Goal: Task Accomplishment & Management: Complete application form

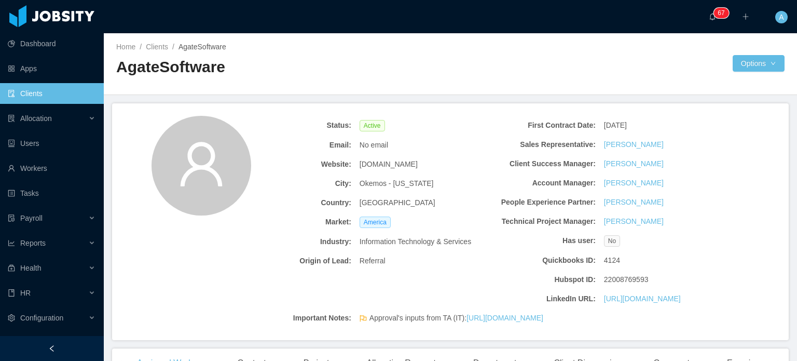
scroll to position [379, 0]
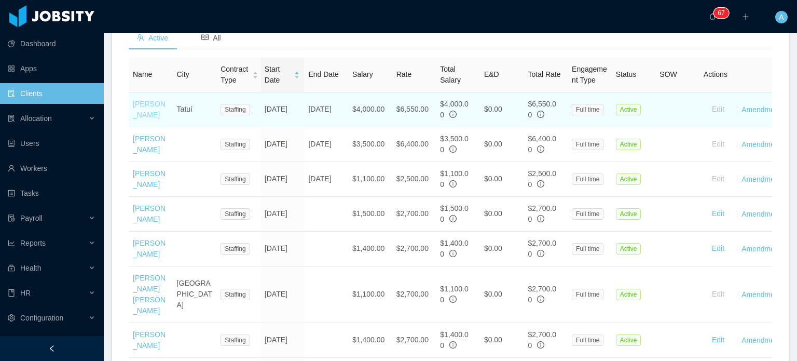
click at [143, 119] on link "[PERSON_NAME]" at bounding box center [149, 109] width 33 height 19
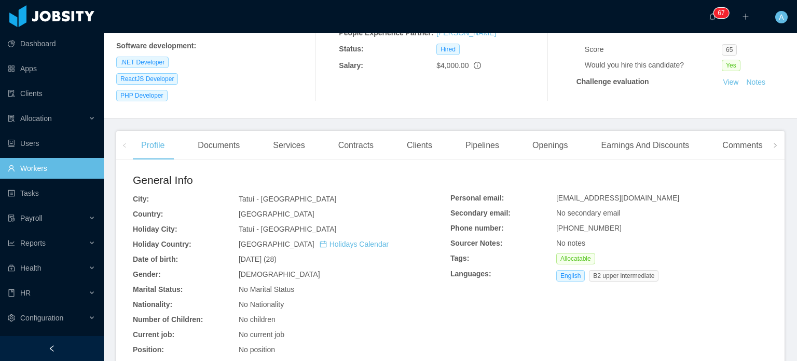
scroll to position [168, 0]
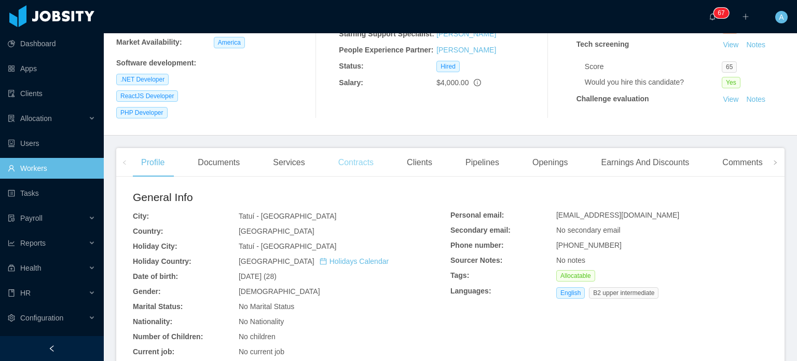
click at [351, 156] on div "Contracts" at bounding box center [356, 162] width 52 height 29
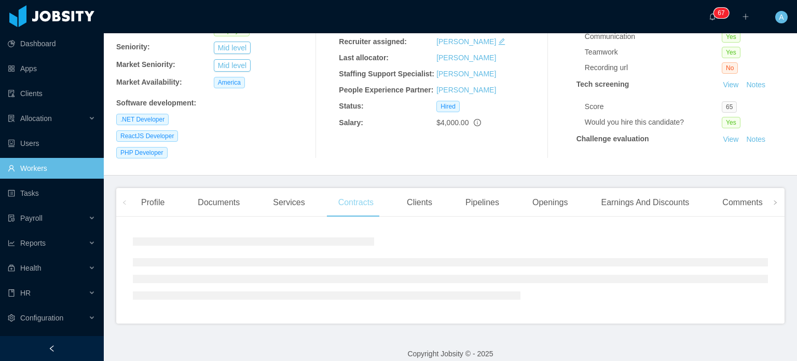
scroll to position [166, 0]
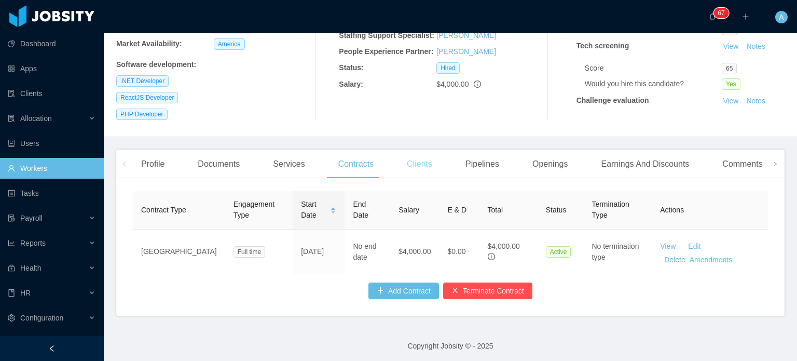
click at [409, 153] on div "Clients" at bounding box center [420, 163] width 42 height 29
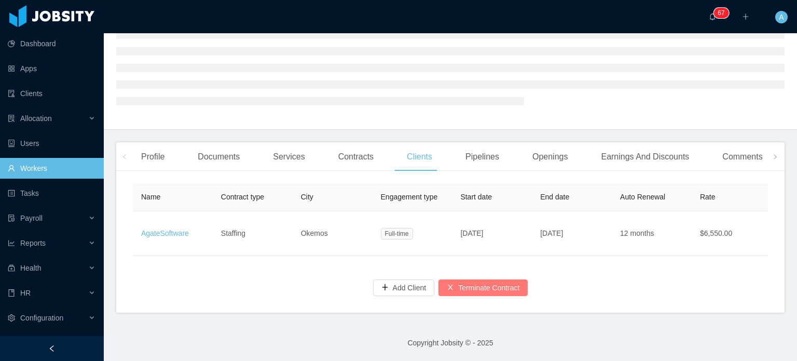
scroll to position [128, 0]
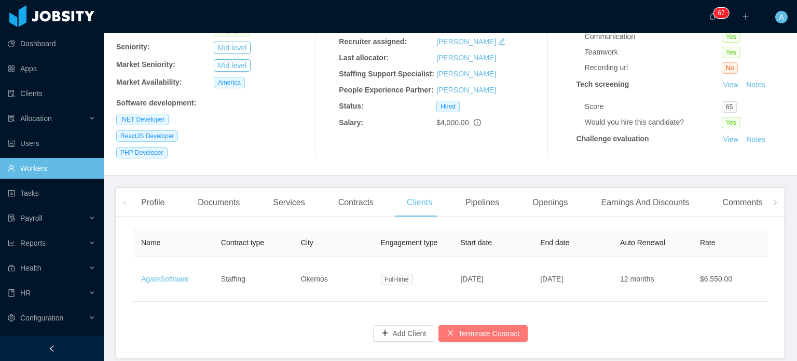
click at [488, 328] on button "Terminate Contract" at bounding box center [483, 333] width 89 height 17
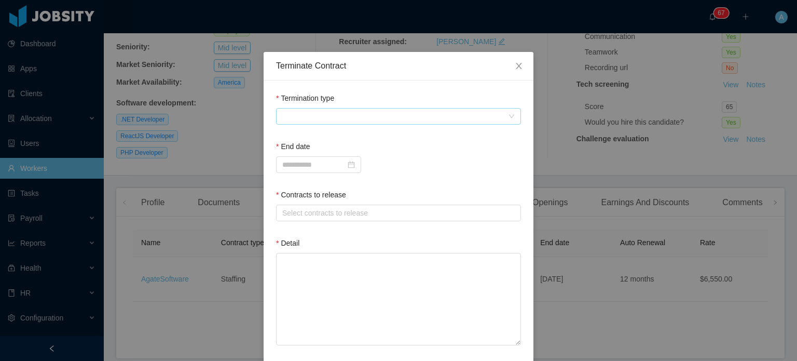
click at [498, 117] on span at bounding box center [395, 116] width 226 height 16
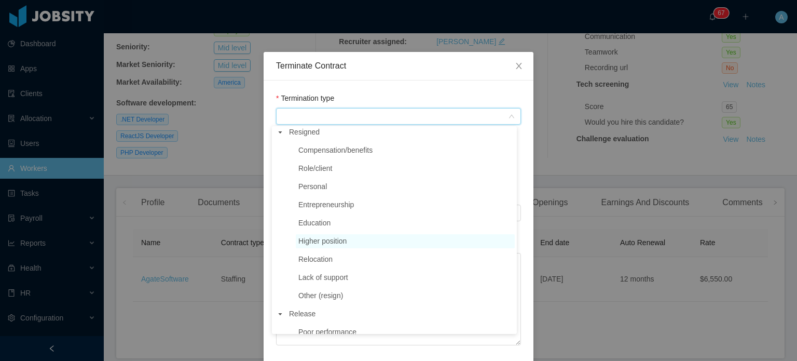
scroll to position [0, 0]
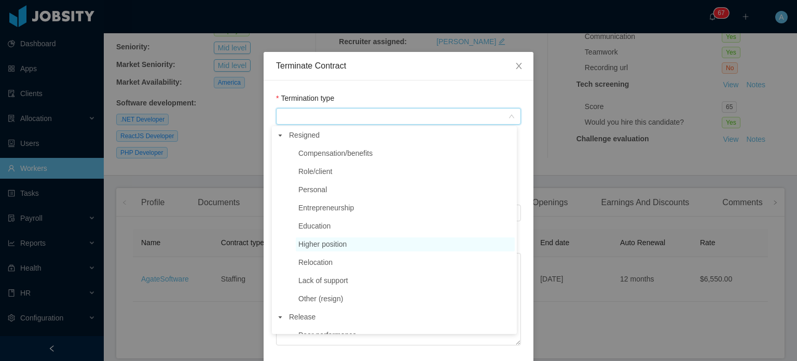
click at [352, 246] on span "Higher position" at bounding box center [405, 244] width 219 height 14
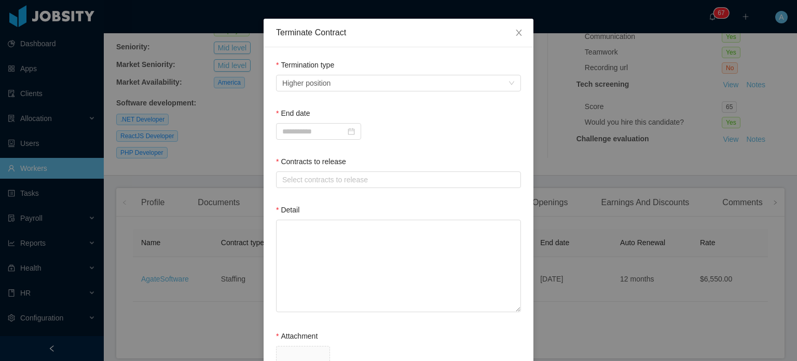
scroll to position [35, 0]
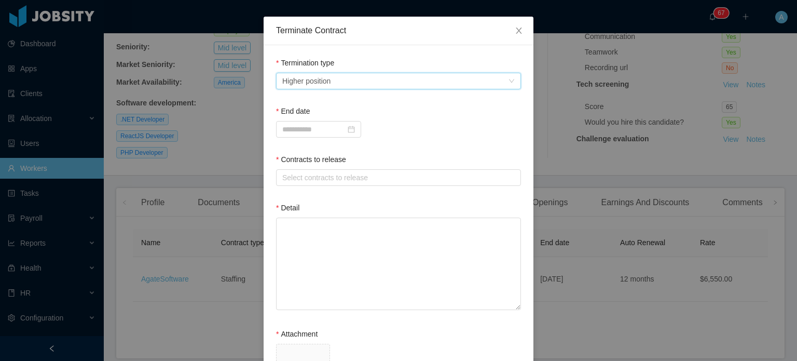
click at [475, 80] on span "Higher position" at bounding box center [395, 81] width 226 height 16
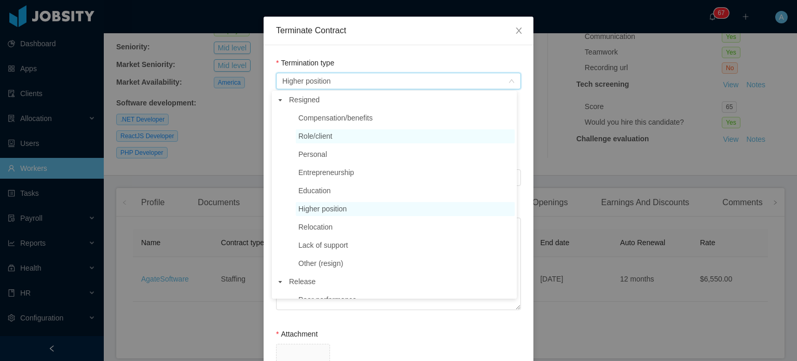
click at [319, 132] on span "Role/client" at bounding box center [315, 136] width 34 height 8
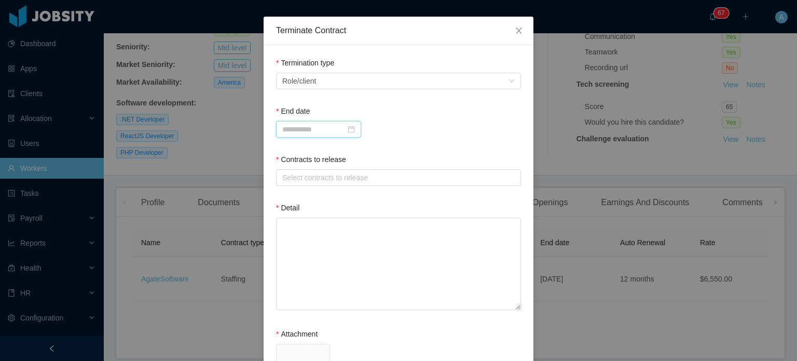
click at [300, 126] on input at bounding box center [318, 129] width 85 height 17
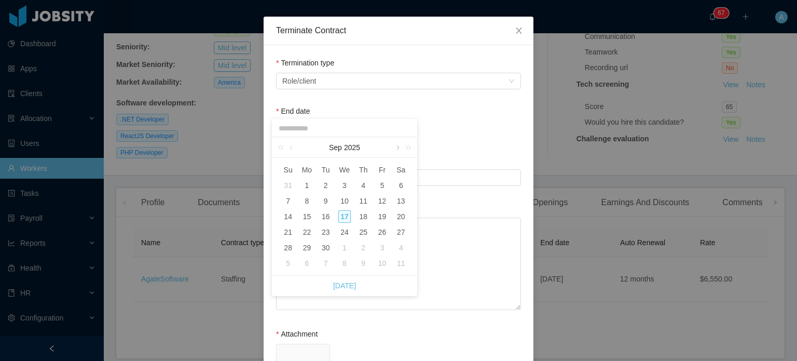
click at [394, 147] on link at bounding box center [396, 147] width 9 height 21
click at [380, 186] on div "3" at bounding box center [382, 185] width 12 height 12
type input "**********"
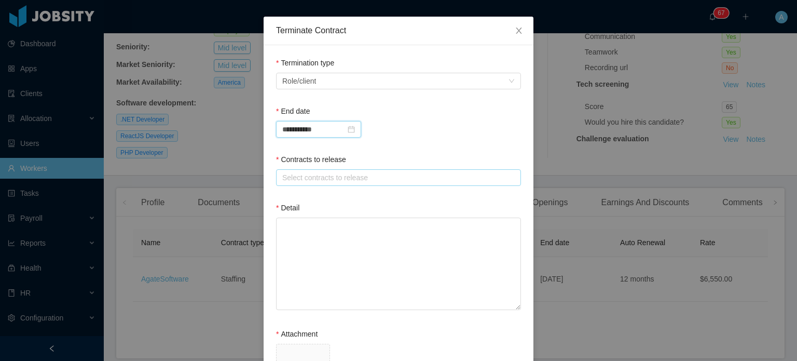
click at [318, 174] on div "Select contracts to release" at bounding box center [396, 177] width 228 height 10
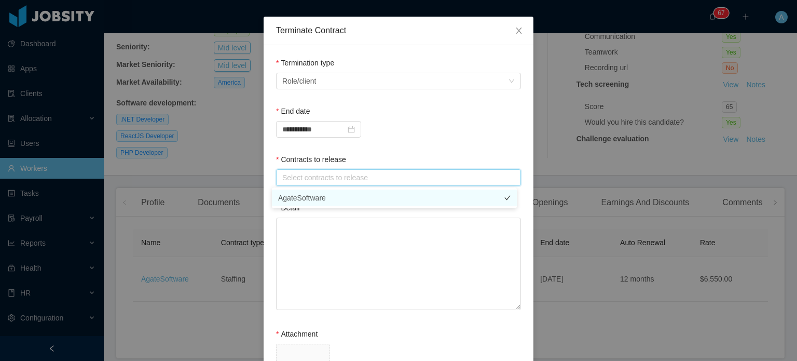
click at [311, 201] on li "AgateSoftware" at bounding box center [394, 197] width 245 height 17
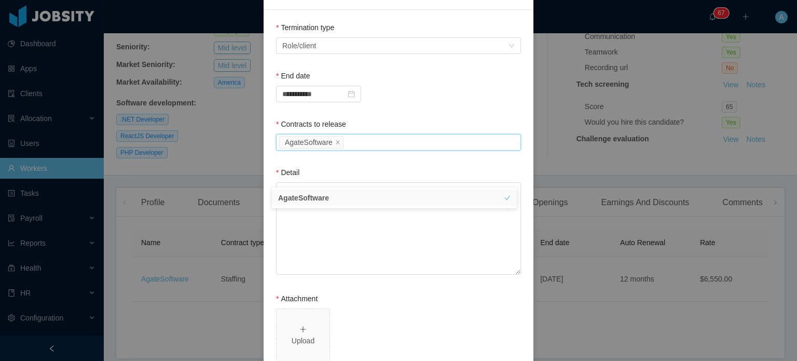
scroll to position [76, 0]
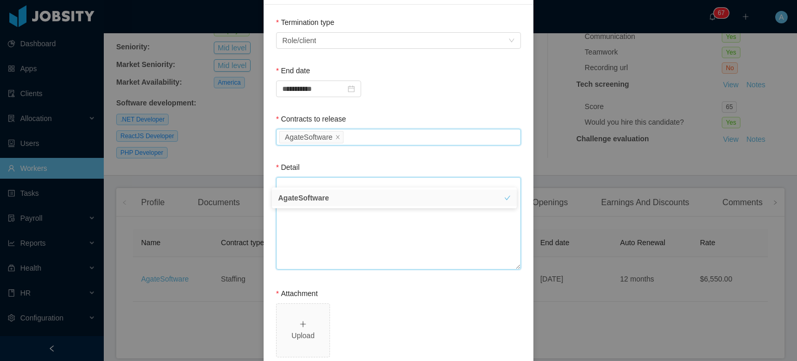
click at [330, 238] on textarea "Detail" at bounding box center [398, 223] width 245 height 92
click at [292, 321] on div "Upload" at bounding box center [303, 330] width 45 height 22
click at [330, 205] on textarea "Detail" at bounding box center [398, 223] width 245 height 92
paste textarea "**********"
type textarea "**********"
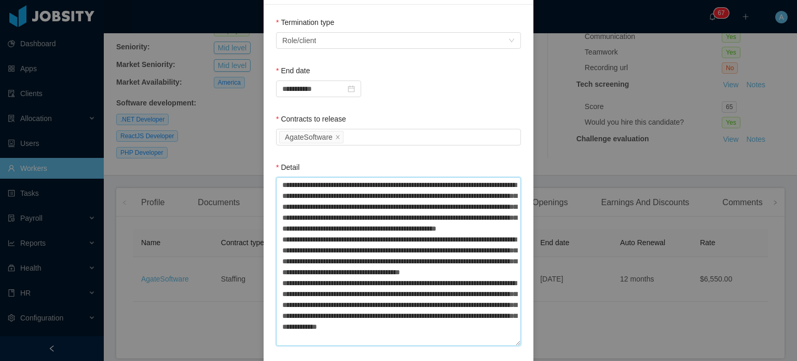
scroll to position [224, 0]
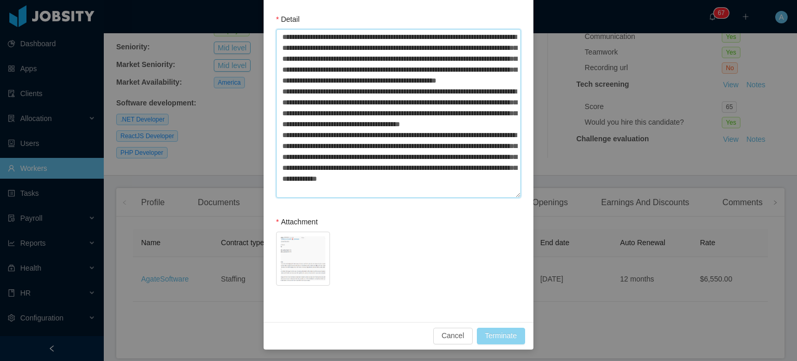
type textarea "**********"
click at [500, 338] on button "Terminate" at bounding box center [501, 335] width 48 height 17
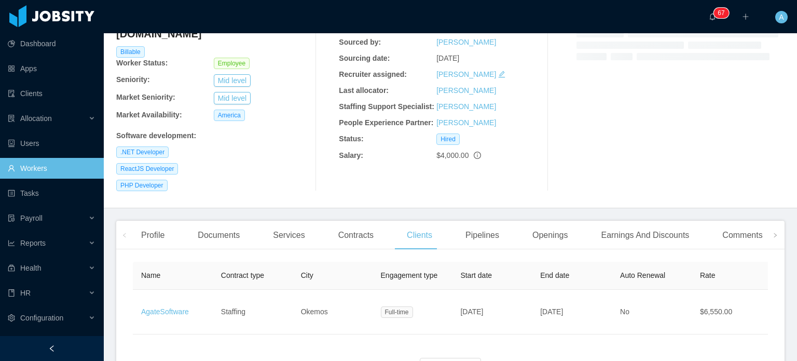
scroll to position [128, 0]
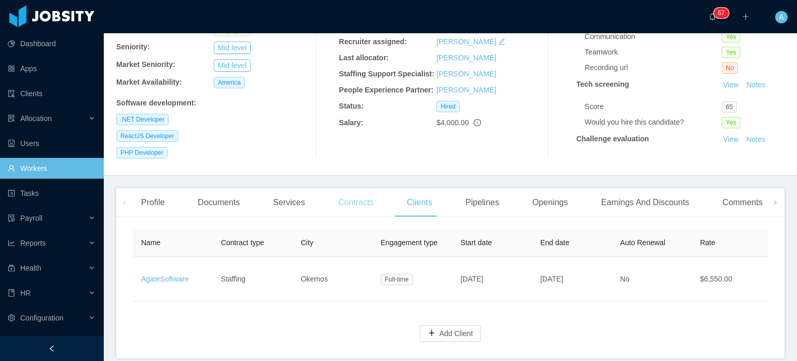
click at [354, 188] on div "Contracts" at bounding box center [356, 202] width 52 height 29
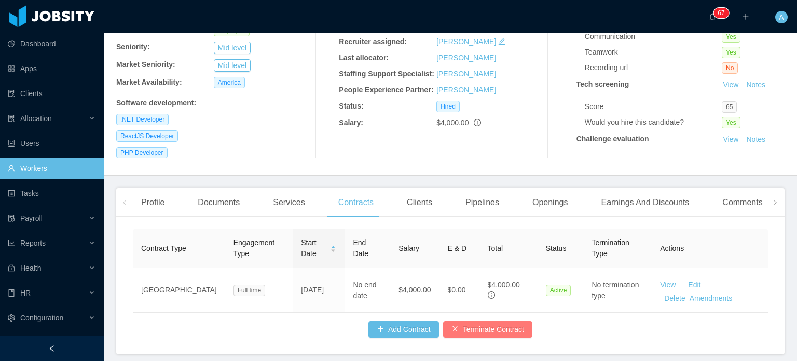
click at [502, 321] on button "Terminate Contract" at bounding box center [487, 329] width 89 height 17
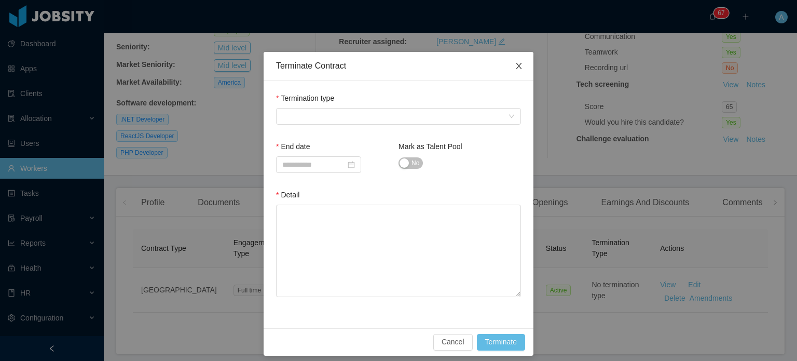
click at [517, 63] on icon "icon: close" at bounding box center [519, 66] width 8 height 8
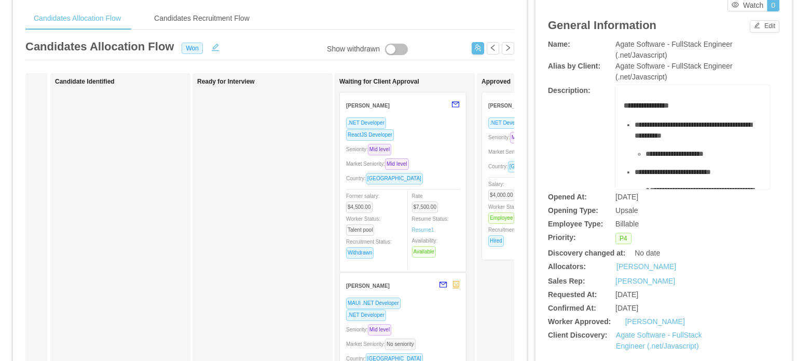
scroll to position [48, 0]
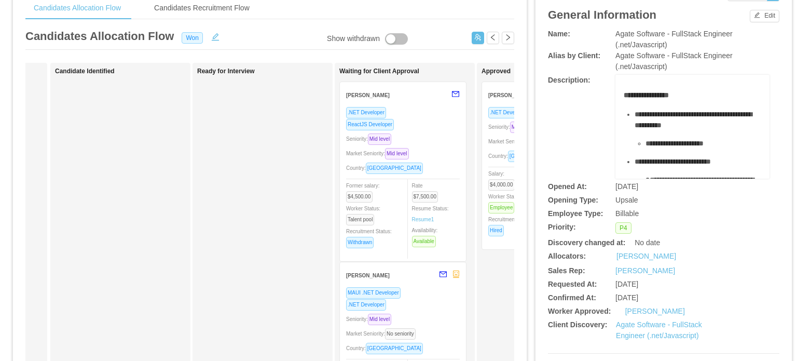
click at [451, 134] on div "Seniority: Mid level" at bounding box center [403, 139] width 114 height 12
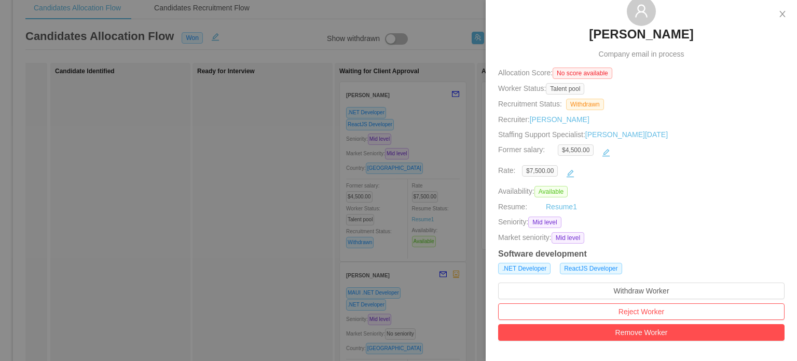
scroll to position [54, 0]
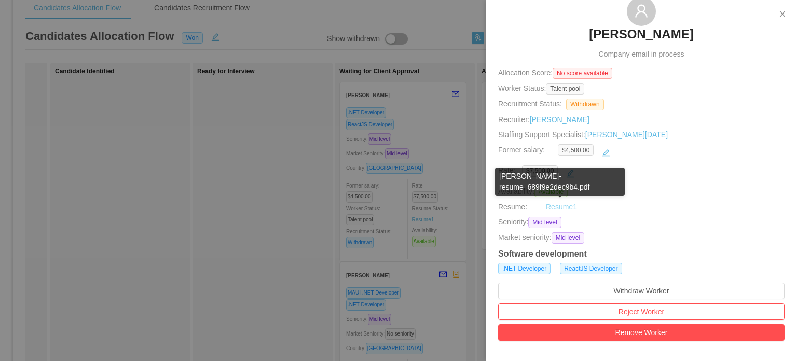
click at [565, 207] on link "Resume 1" at bounding box center [561, 206] width 31 height 11
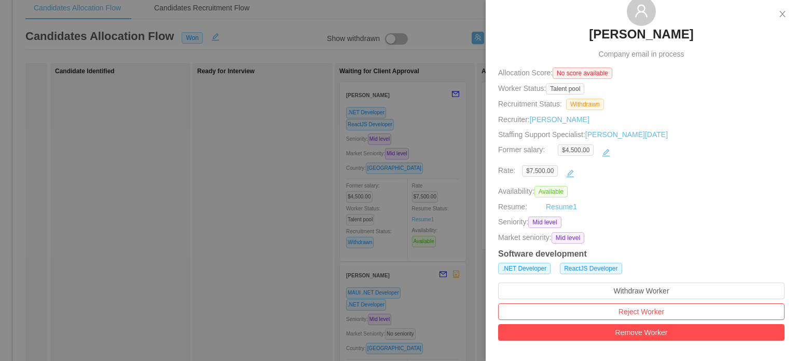
click at [469, 151] on div at bounding box center [398, 180] width 797 height 361
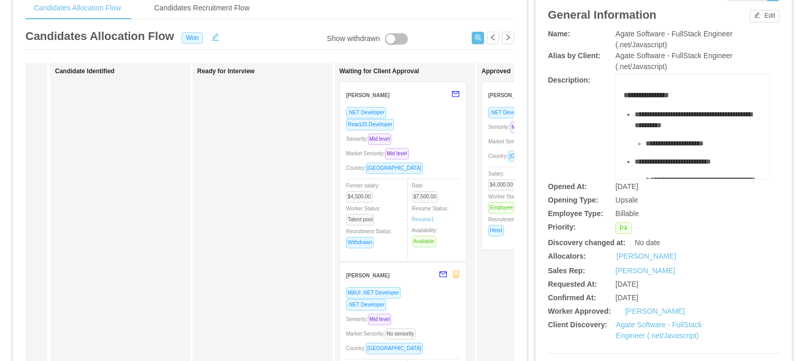
click at [432, 164] on div "Country: [GEOGRAPHIC_DATA]" at bounding box center [403, 168] width 114 height 12
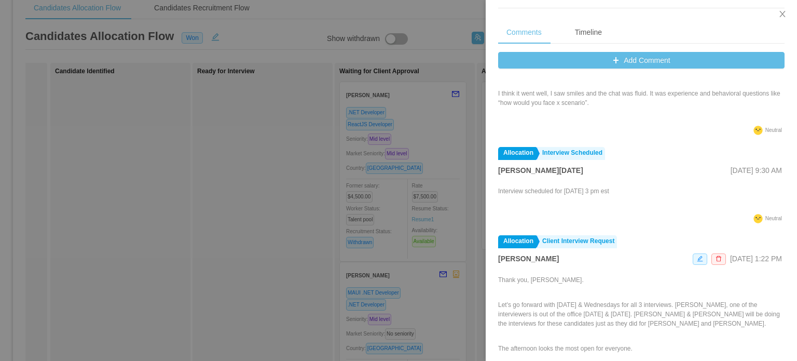
scroll to position [33, 0]
